Goal: Information Seeking & Learning: Learn about a topic

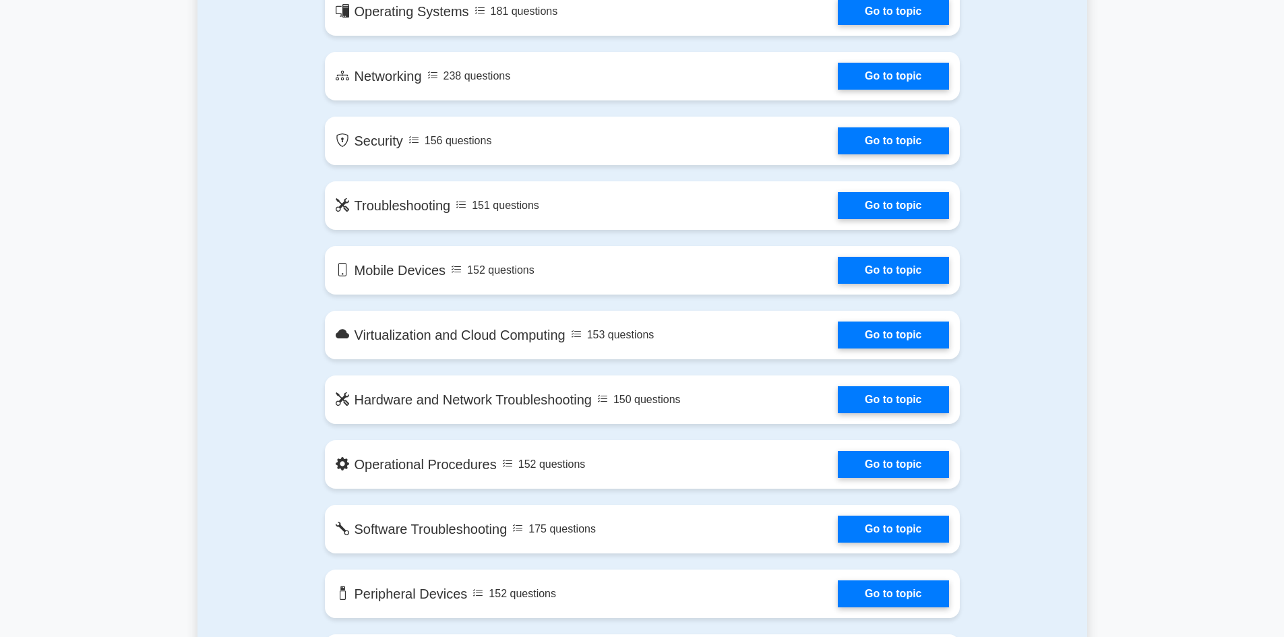
scroll to position [741, 0]
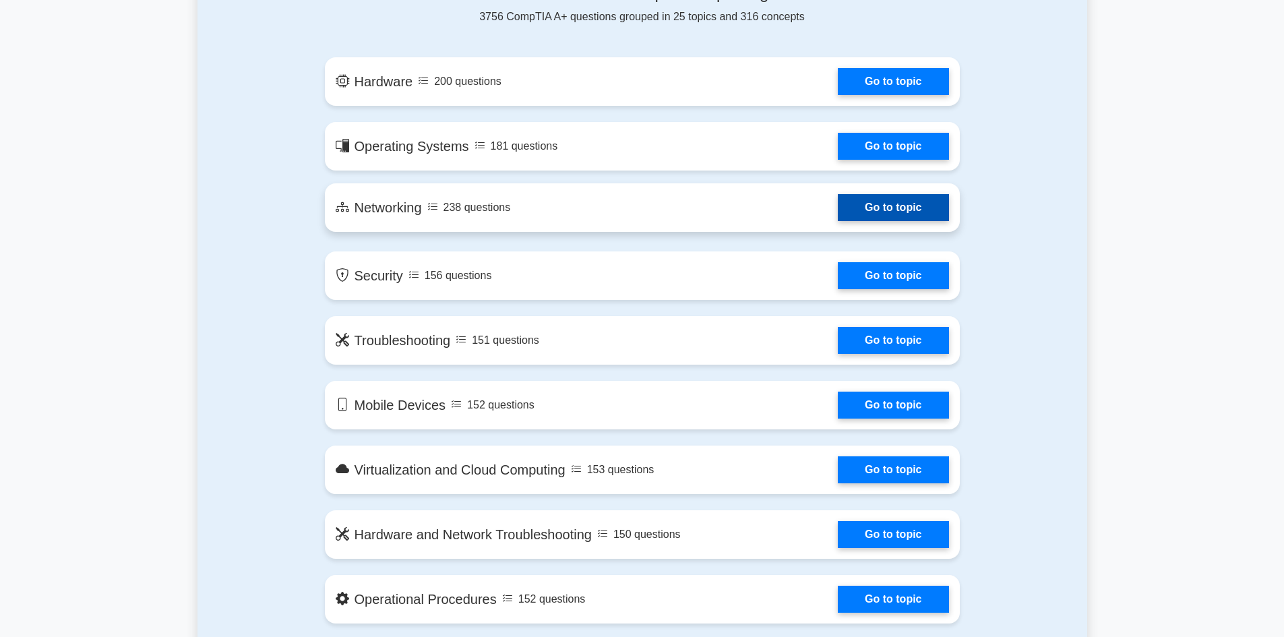
click at [840, 210] on link "Go to topic" at bounding box center [893, 207] width 111 height 27
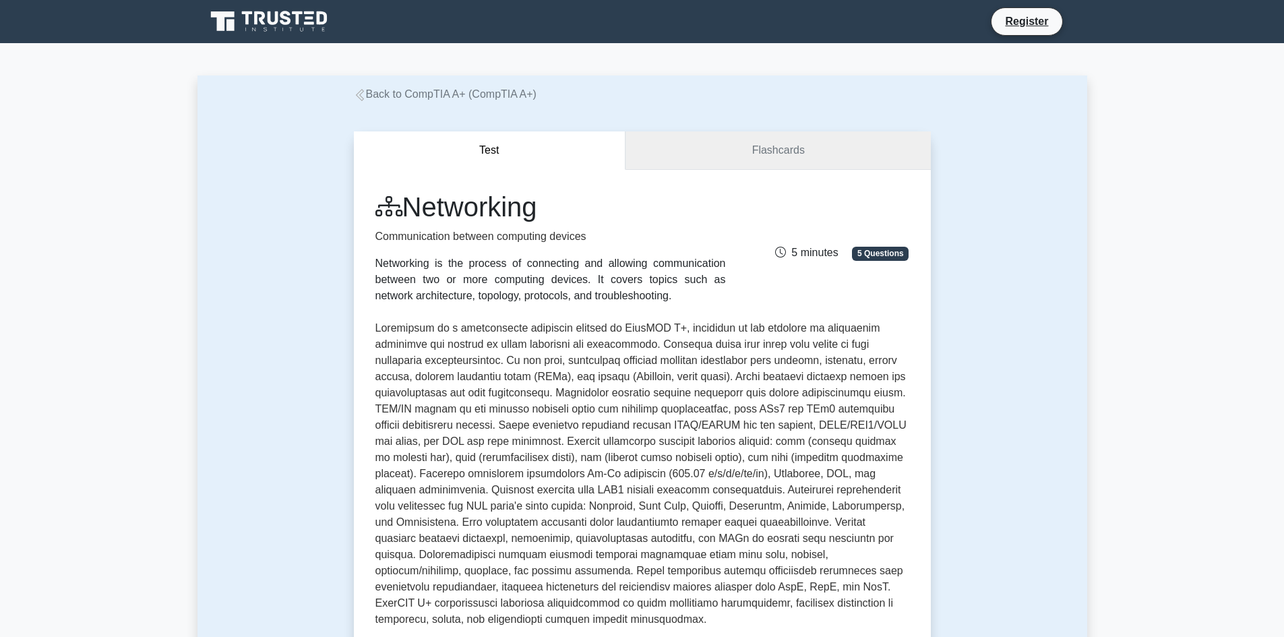
scroll to position [202, 0]
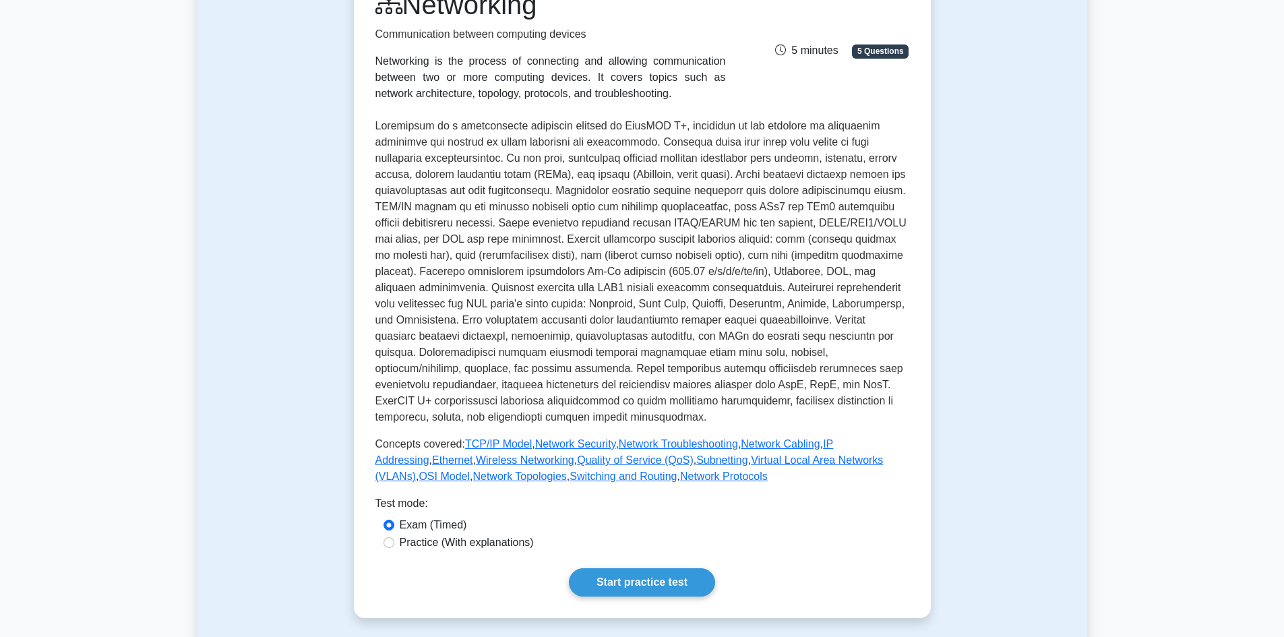
click at [490, 547] on label "Practice (With explanations)" at bounding box center [467, 542] width 134 height 16
click at [394, 547] on input "Practice (With explanations)" at bounding box center [388, 542] width 11 height 11
radio input "true"
click at [633, 573] on link "Start practice test" at bounding box center [642, 582] width 146 height 28
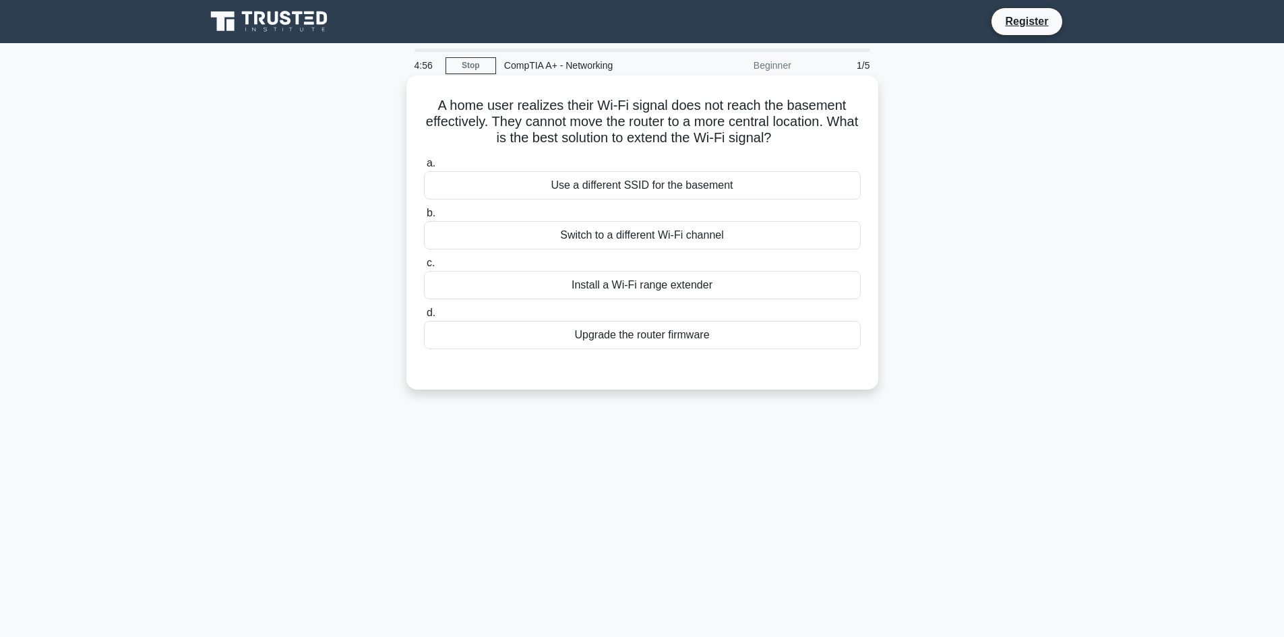
drag, startPoint x: 435, startPoint y: 101, endPoint x: 851, endPoint y: 138, distance: 417.4
click at [851, 138] on h5 "A home user realizes their Wi-Fi signal does not reach the basement effectively…" at bounding box center [641, 122] width 439 height 50
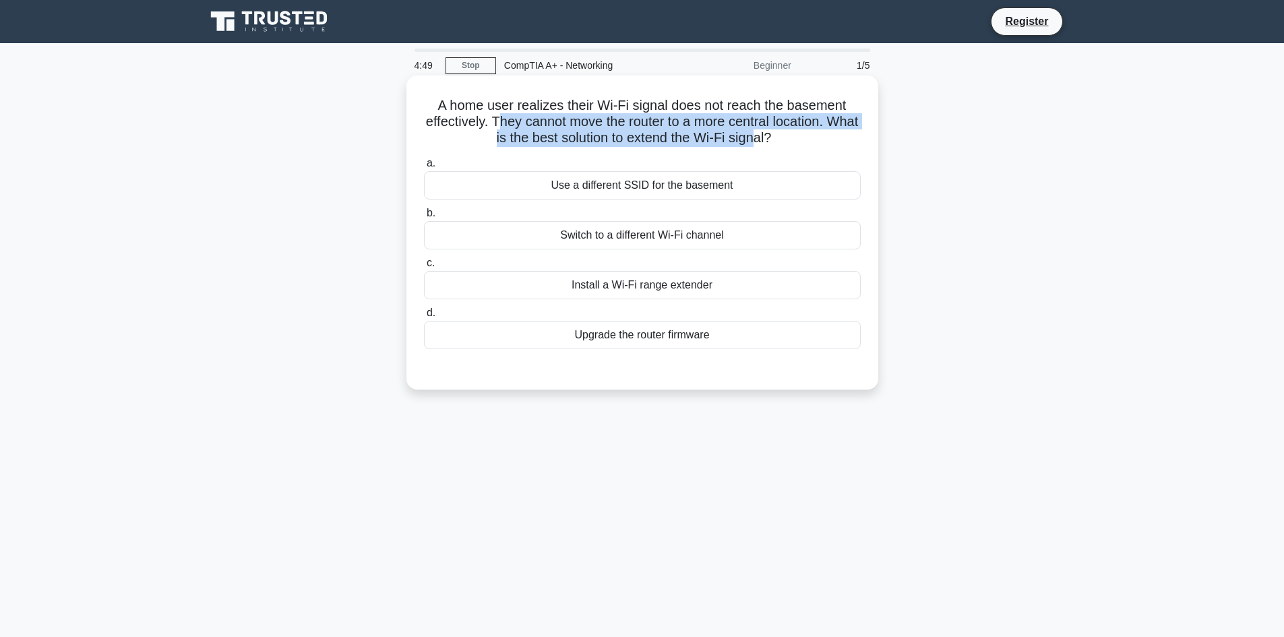
drag, startPoint x: 516, startPoint y: 116, endPoint x: 778, endPoint y: 139, distance: 263.2
click at [778, 139] on h5 "A home user realizes their Wi-Fi signal does not reach the basement effectively…" at bounding box center [641, 122] width 439 height 50
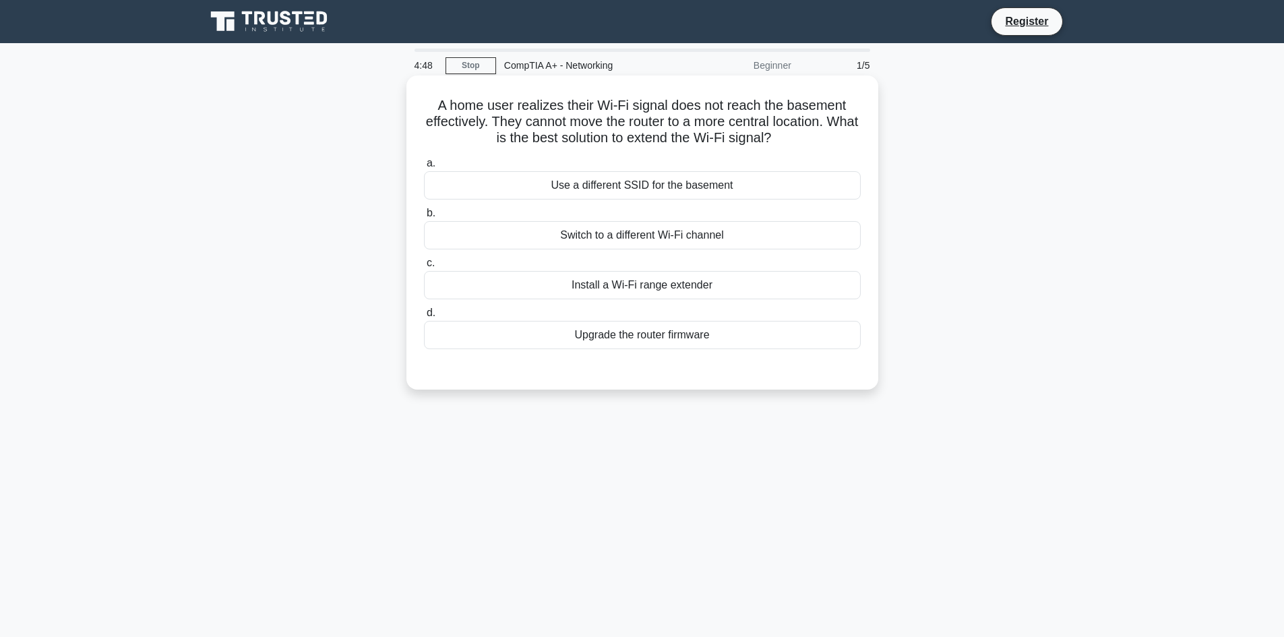
click at [696, 289] on div "Install a Wi-Fi range extender" at bounding box center [642, 285] width 437 height 28
click at [424, 267] on input "c. Install a Wi-Fi range extender" at bounding box center [424, 263] width 0 height 9
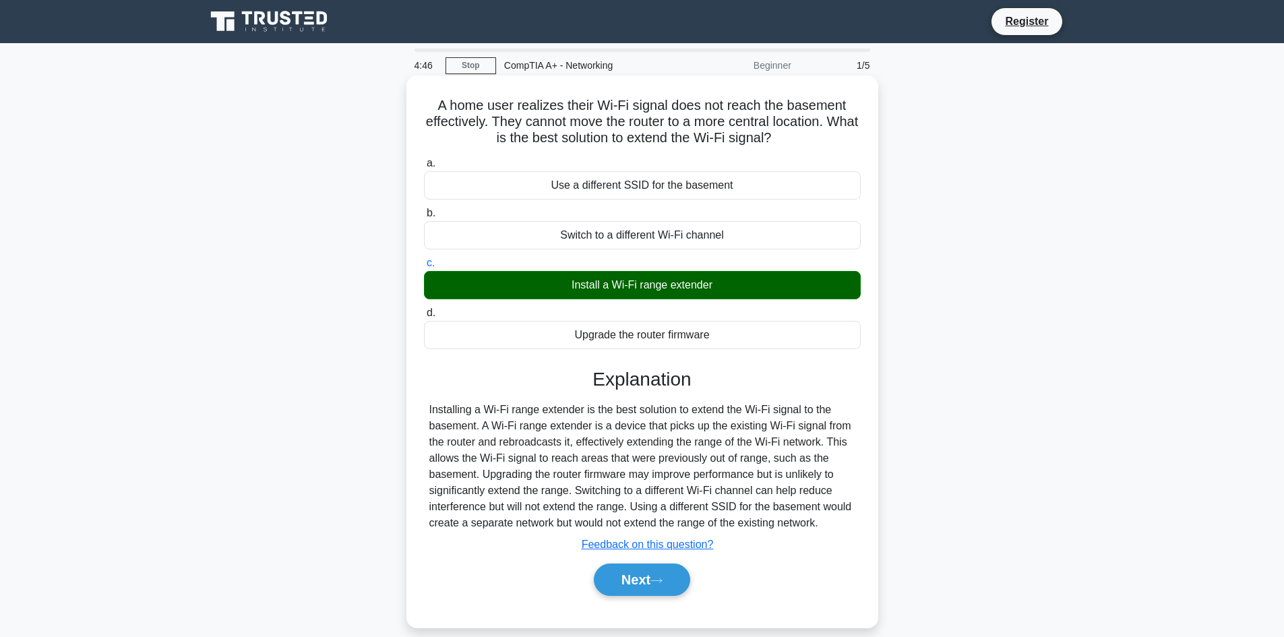
scroll to position [91, 0]
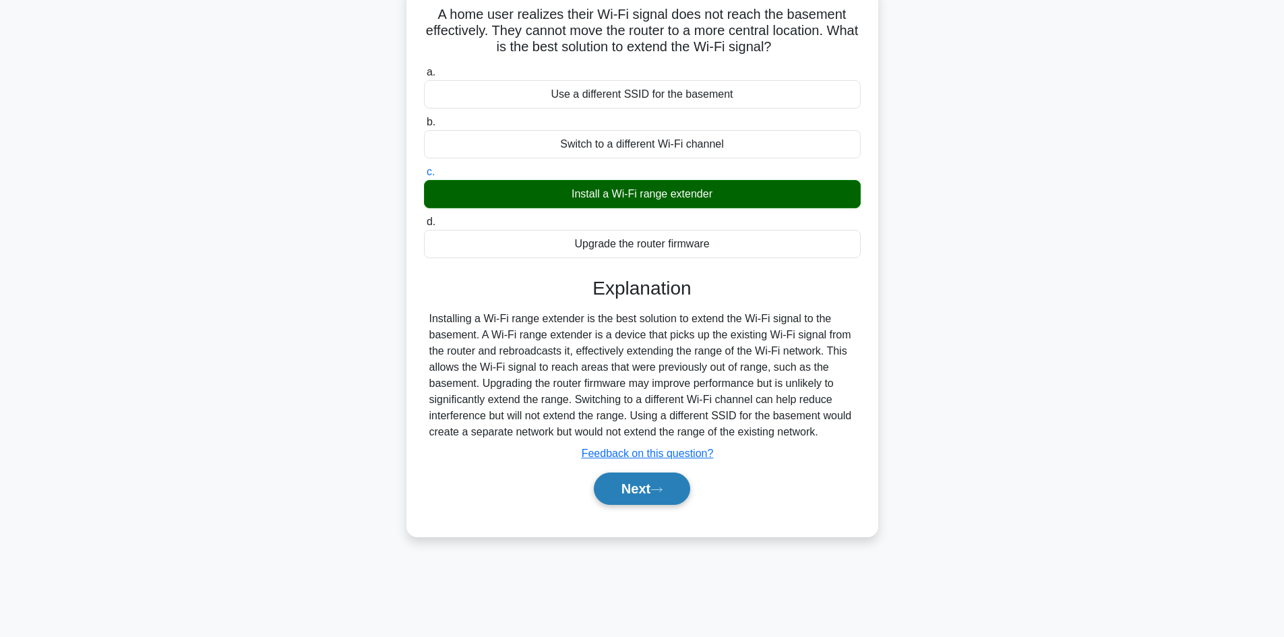
click at [651, 493] on button "Next" at bounding box center [642, 488] width 96 height 32
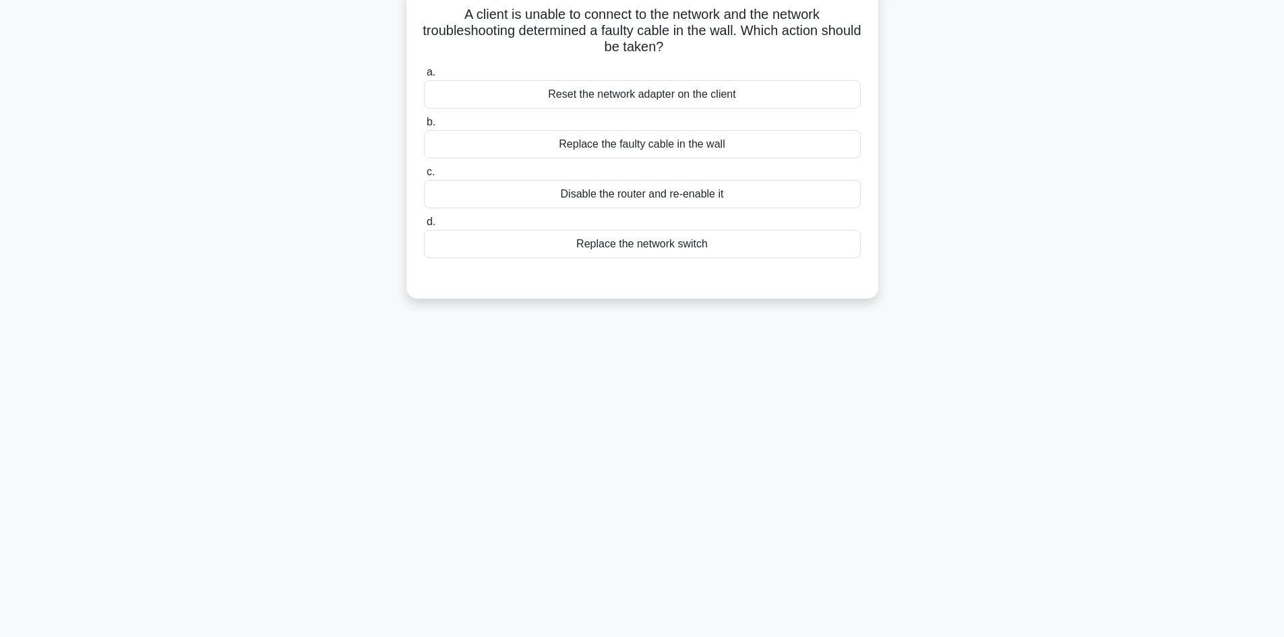
scroll to position [0, 0]
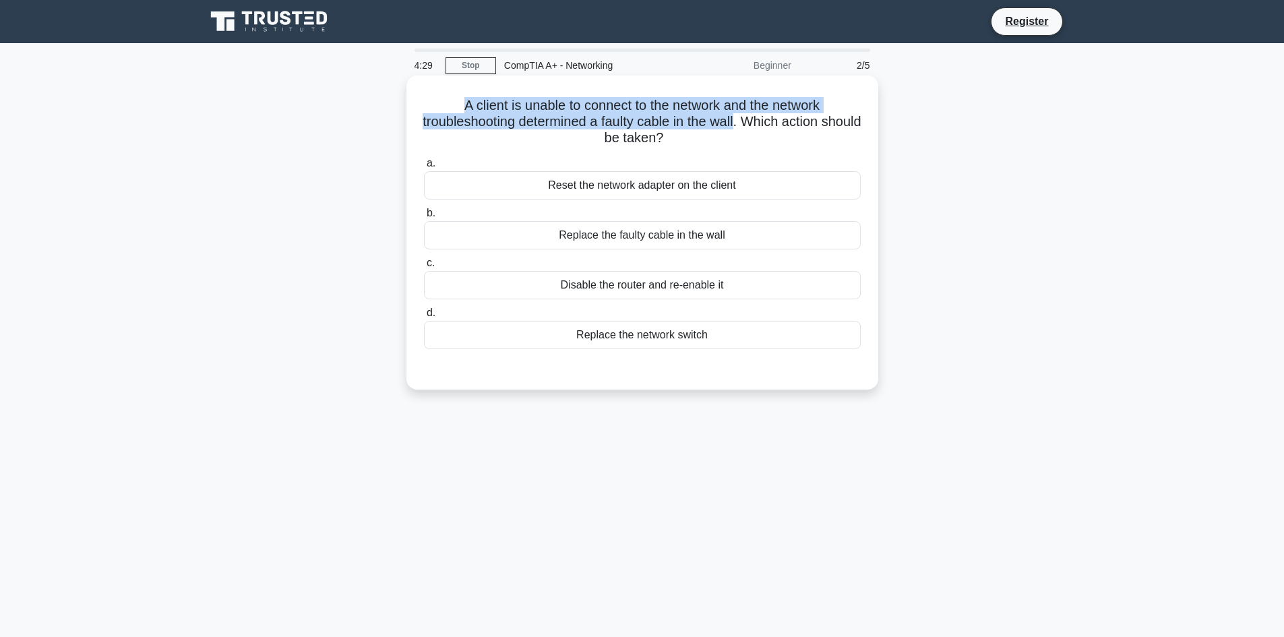
drag, startPoint x: 453, startPoint y: 98, endPoint x: 760, endPoint y: 123, distance: 308.3
click at [760, 123] on h5 "A client is unable to connect to the network and the network troubleshooting de…" at bounding box center [641, 122] width 439 height 50
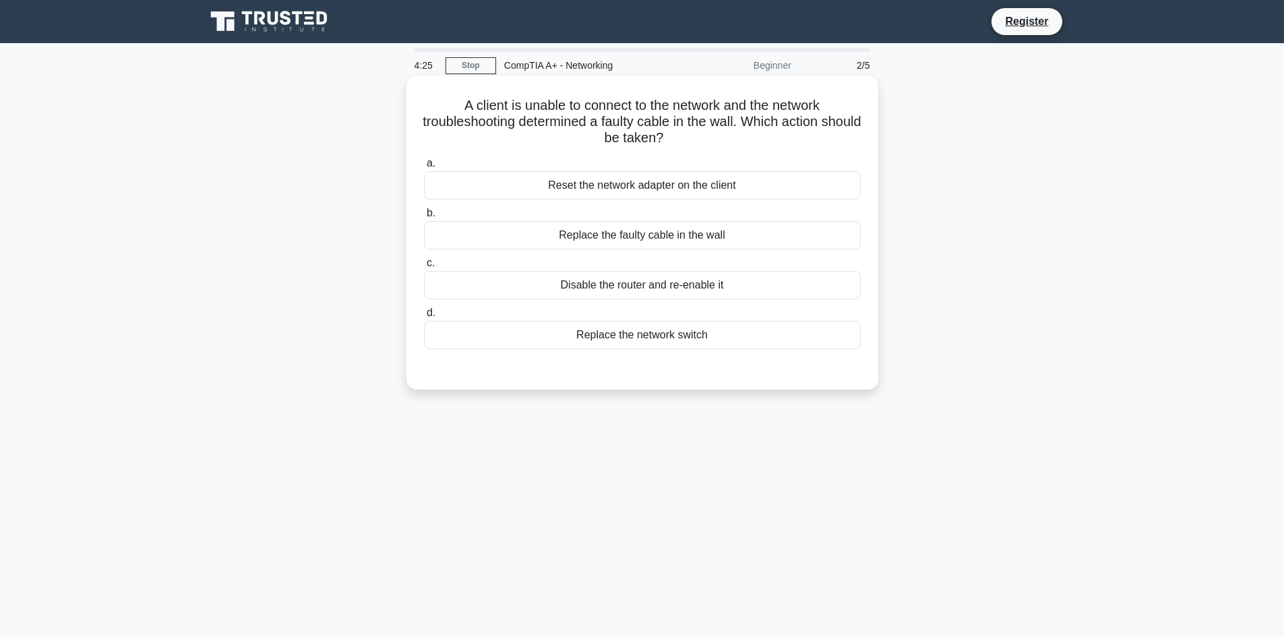
click at [714, 247] on div "Replace the faulty cable in the wall" at bounding box center [642, 235] width 437 height 28
click at [424, 218] on input "b. Replace the faulty cable in the wall" at bounding box center [424, 213] width 0 height 9
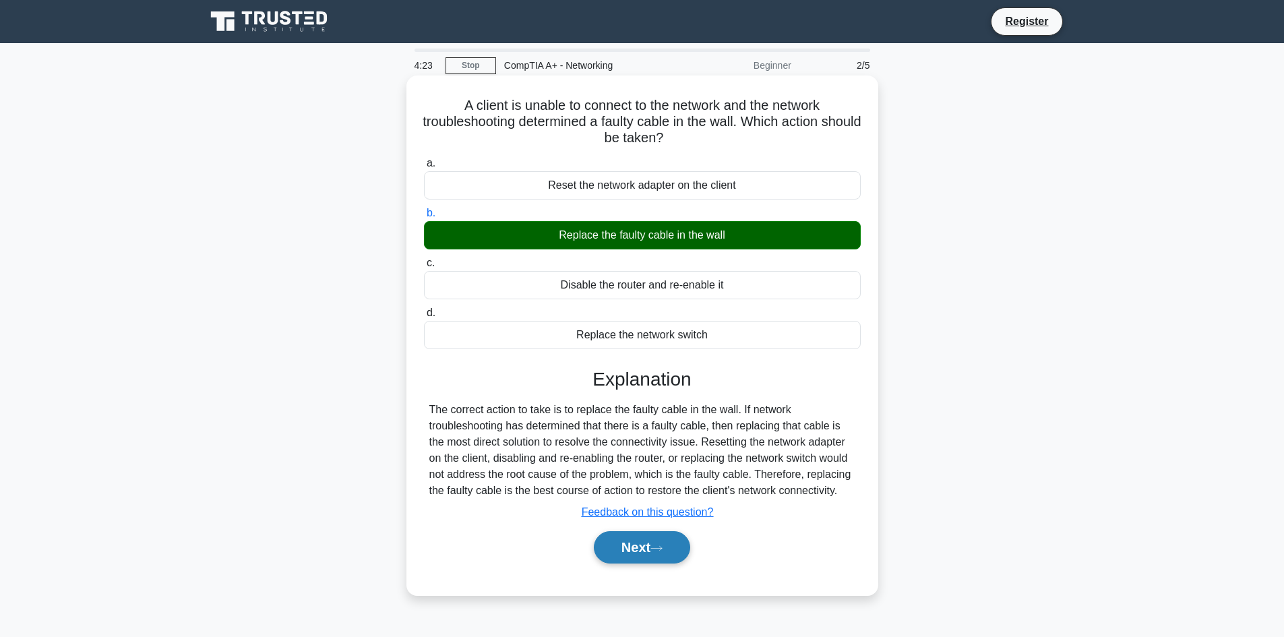
click at [648, 553] on button "Next" at bounding box center [642, 547] width 96 height 32
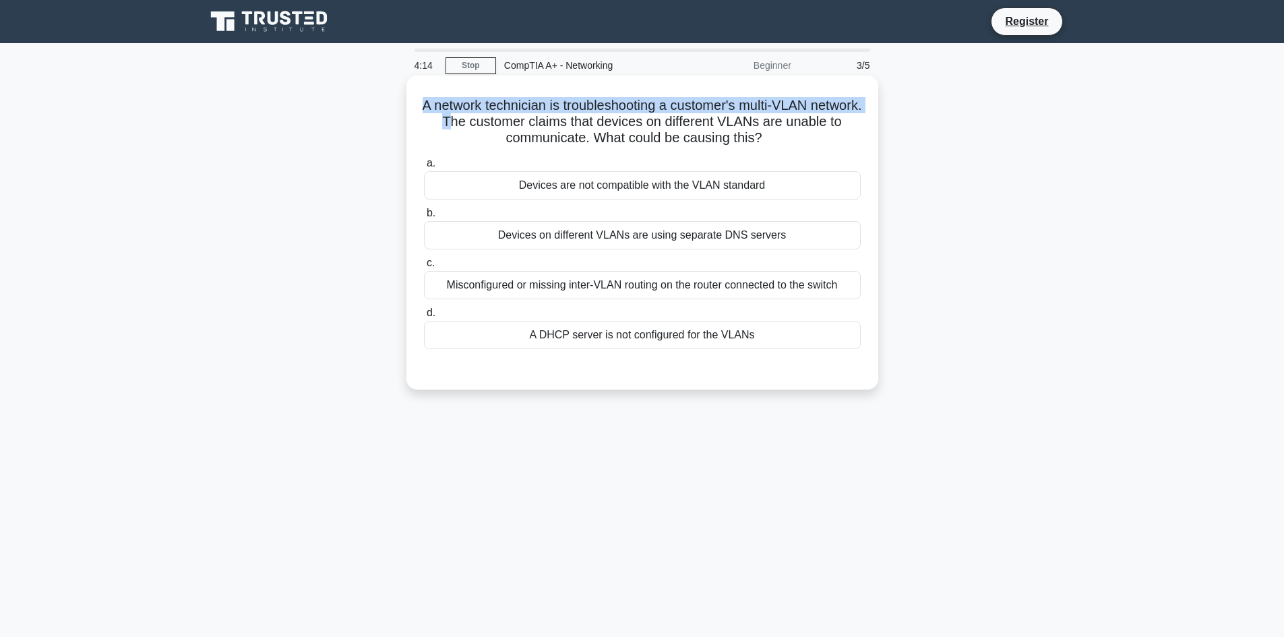
drag, startPoint x: 445, startPoint y: 108, endPoint x: 505, endPoint y: 125, distance: 62.9
click at [505, 125] on h5 "A network technician is troubleshooting a customer's multi-VLAN network. The cu…" at bounding box center [641, 122] width 439 height 50
click at [511, 123] on h5 "A network technician is troubleshooting a customer's multi-VLAN network. The cu…" at bounding box center [641, 122] width 439 height 50
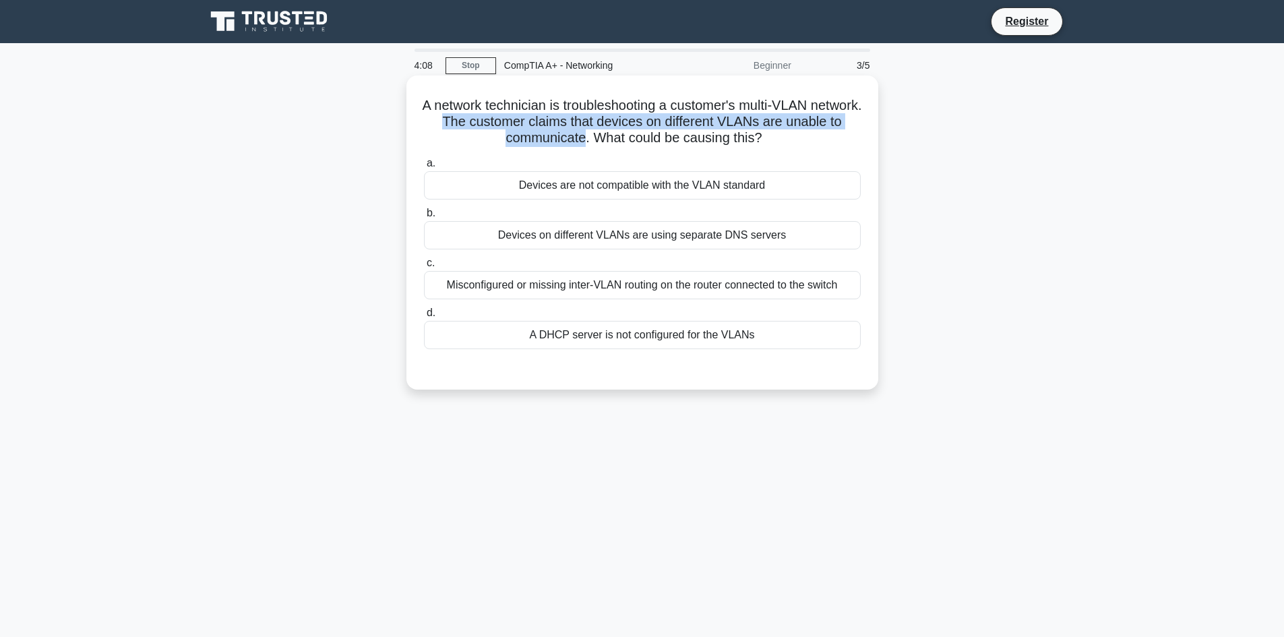
drag, startPoint x: 511, startPoint y: 123, endPoint x: 600, endPoint y: 135, distance: 89.7
click at [600, 135] on h5 "A network technician is troubleshooting a customer's multi-VLAN network. The cu…" at bounding box center [641, 122] width 439 height 50
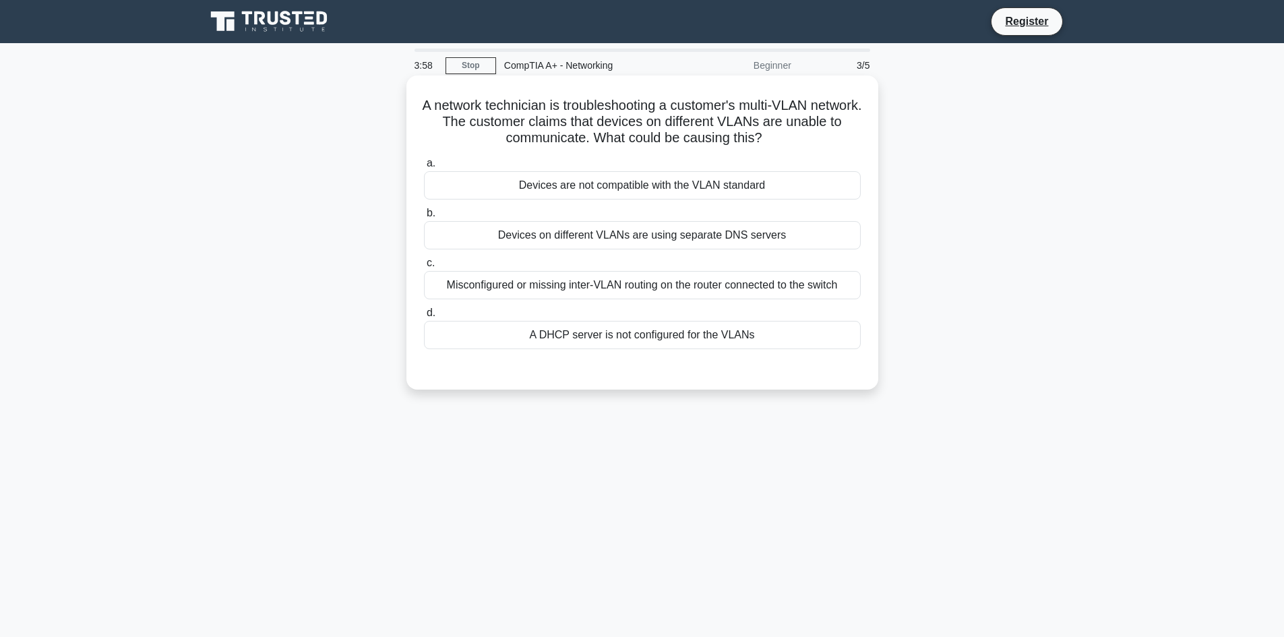
click at [603, 240] on div "Devices on different VLANs are using separate DNS servers" at bounding box center [642, 235] width 437 height 28
click at [424, 218] on input "b. Devices on different VLANs are using separate DNS servers" at bounding box center [424, 213] width 0 height 9
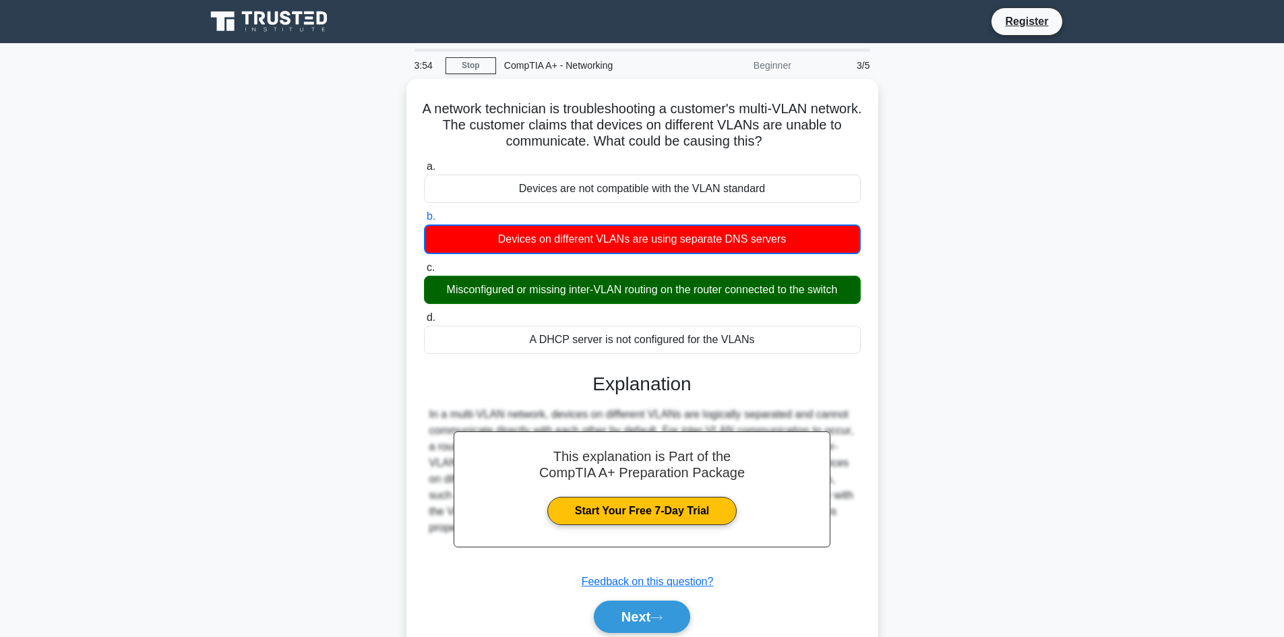
click at [270, 17] on icon at bounding box center [272, 17] width 11 height 13
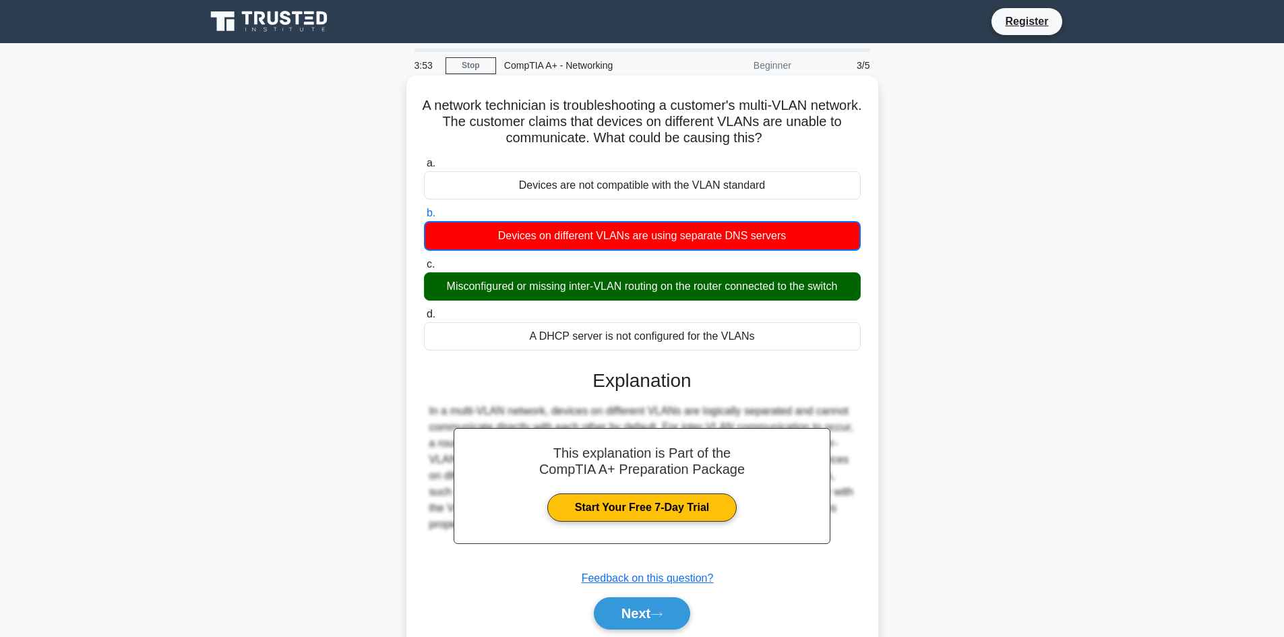
drag, startPoint x: 435, startPoint y: 219, endPoint x: 410, endPoint y: 304, distance: 88.7
